Goal: Find specific page/section: Find specific page/section

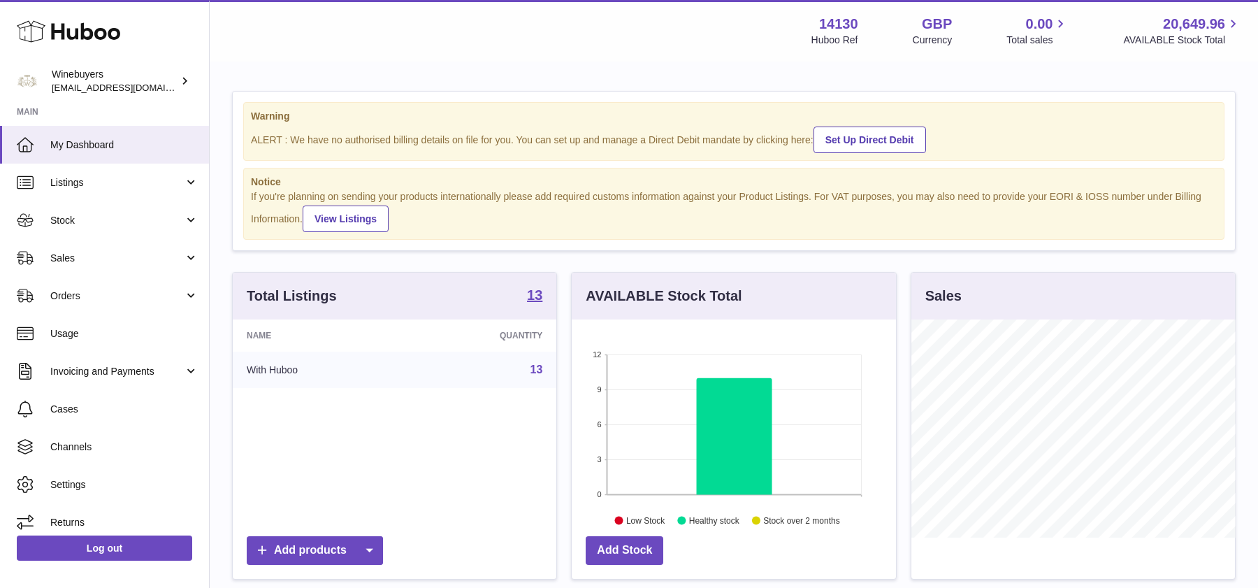
scroll to position [217, 324]
click at [88, 266] on link "Sales" at bounding box center [104, 258] width 209 height 38
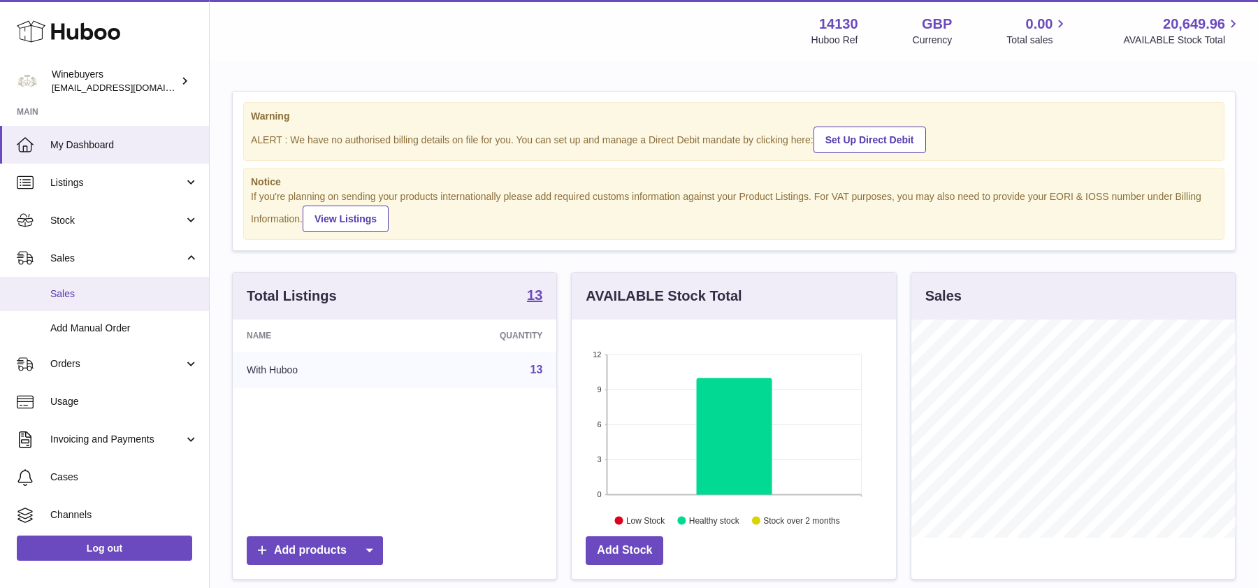
click at [92, 297] on span "Sales" at bounding box center [124, 293] width 148 height 13
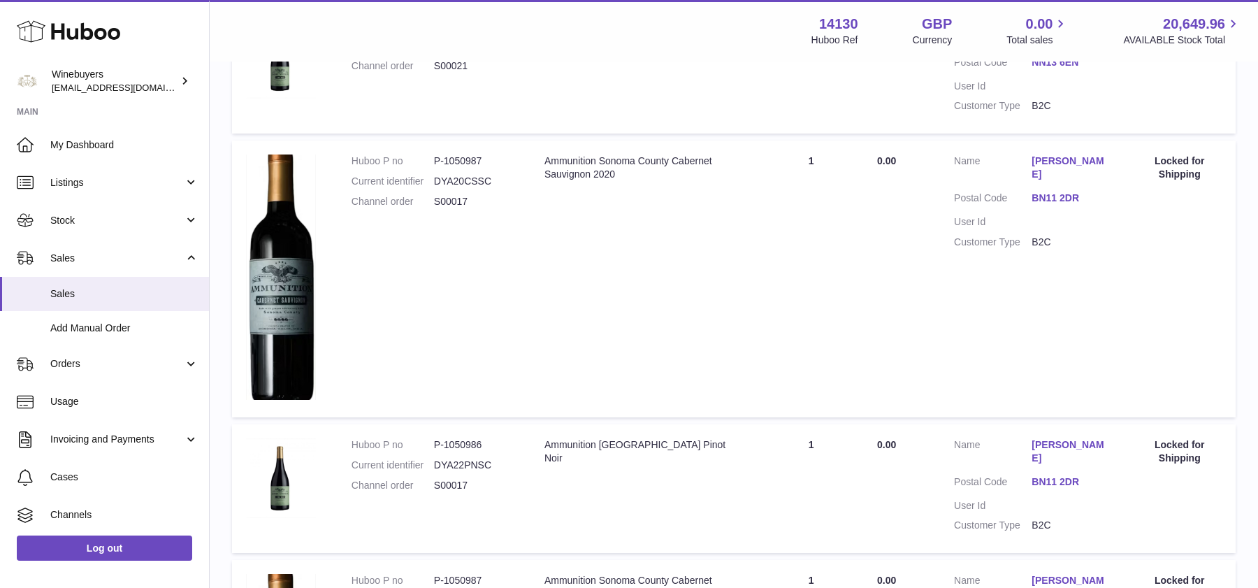
scroll to position [2115, 0]
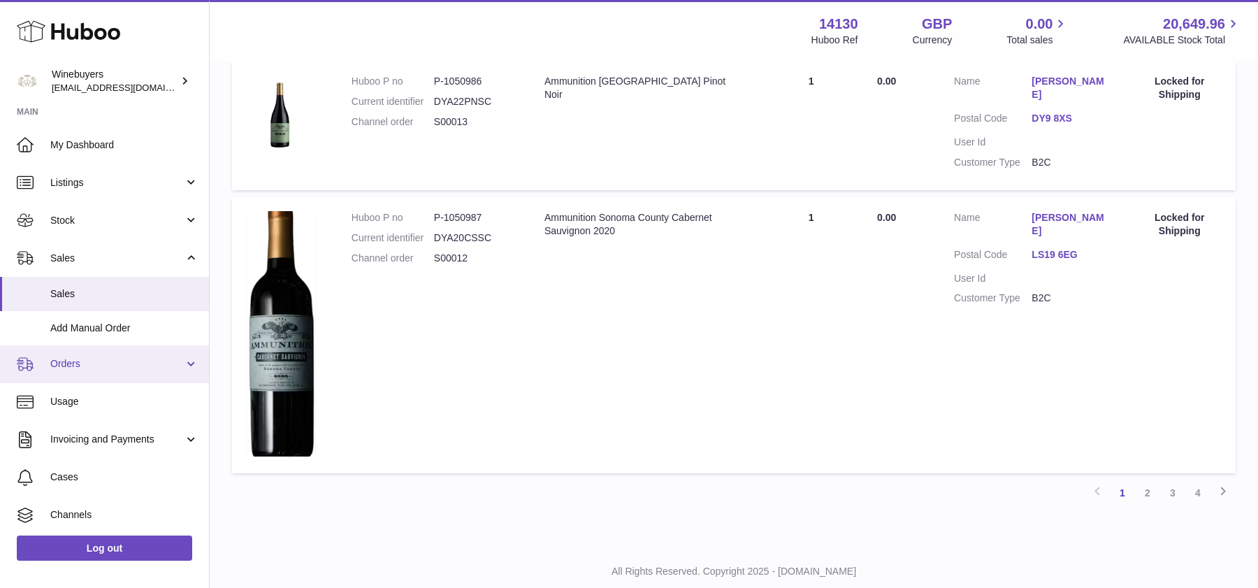
click at [88, 377] on link "Orders" at bounding box center [104, 364] width 209 height 38
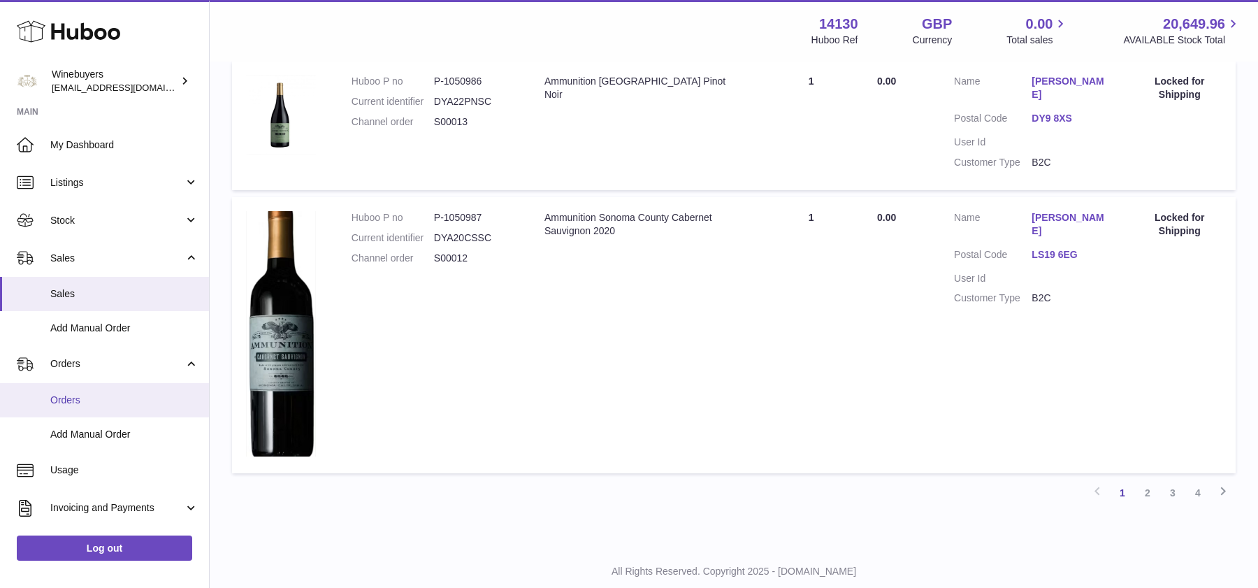
click at [88, 398] on span "Orders" at bounding box center [124, 400] width 148 height 13
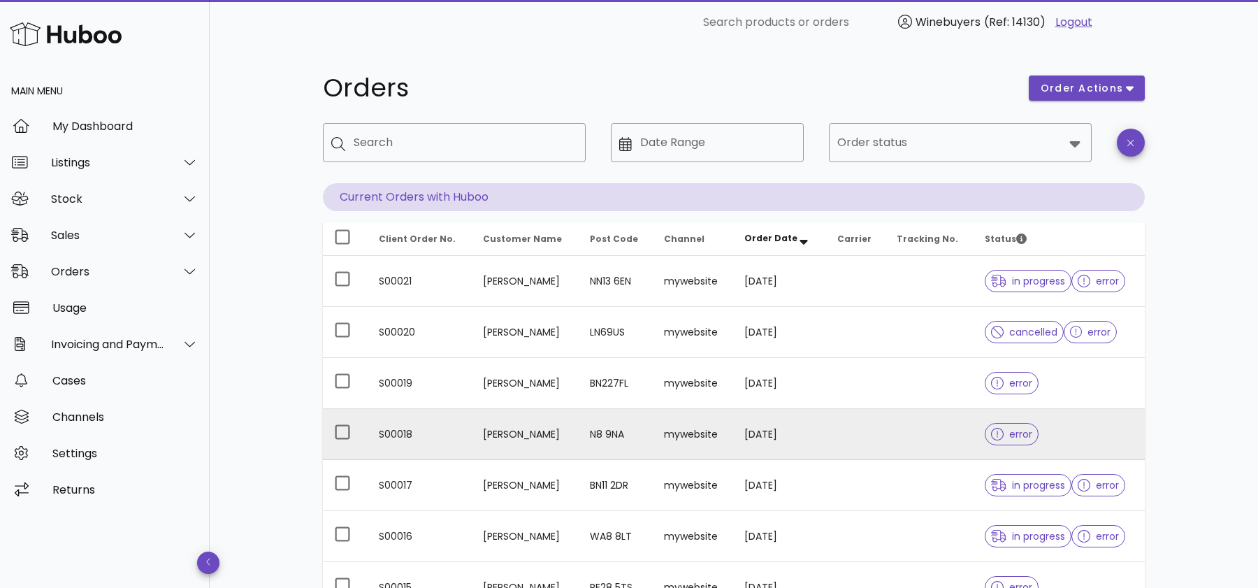
scroll to position [329, 0]
